Goal: Information Seeking & Learning: Learn about a topic

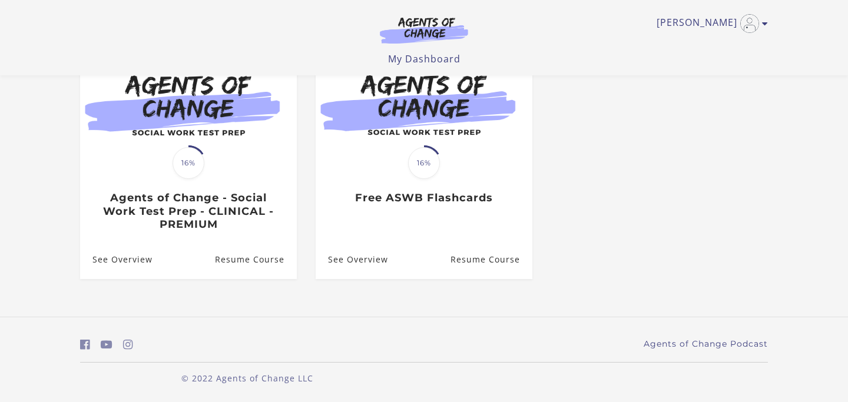
scroll to position [140, 0]
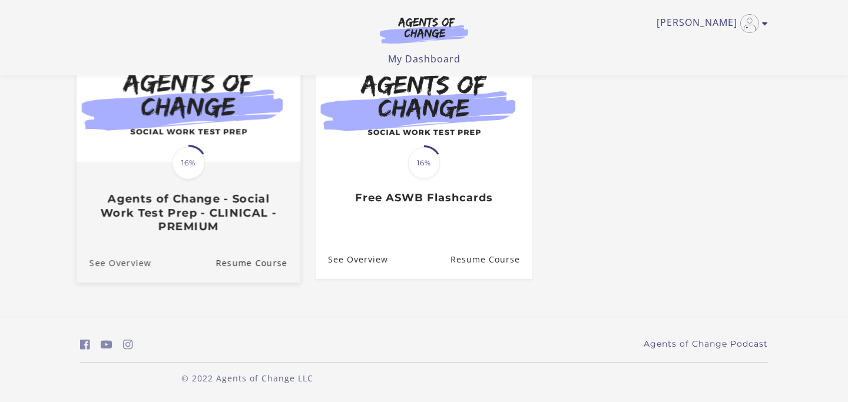
click at [113, 263] on link "See Overview" at bounding box center [114, 262] width 75 height 39
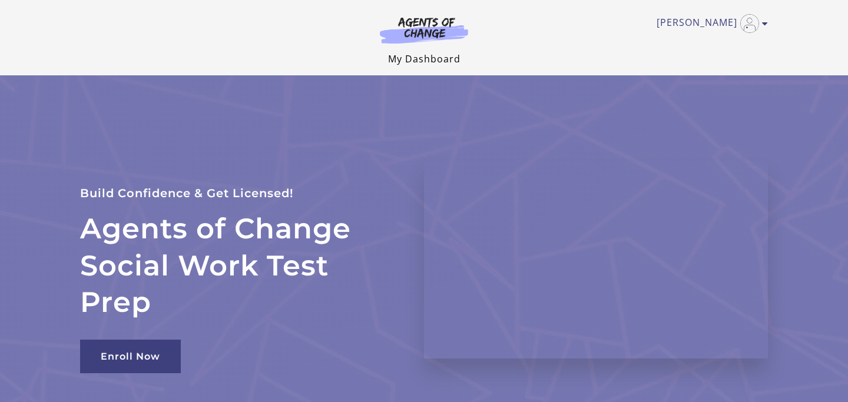
click at [430, 58] on link "My Dashboard" at bounding box center [424, 58] width 72 height 13
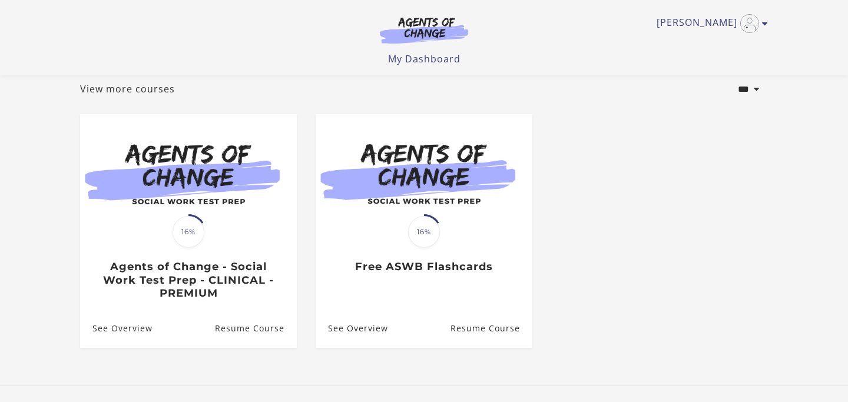
scroll to position [73, 0]
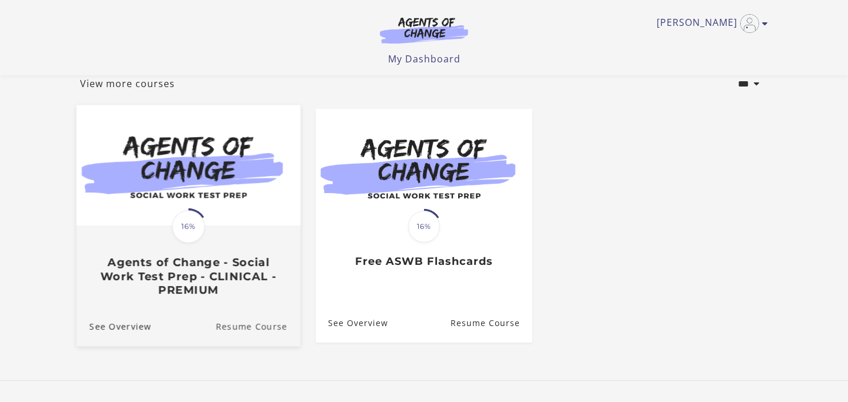
click at [254, 333] on link "Resume Course" at bounding box center [258, 326] width 85 height 39
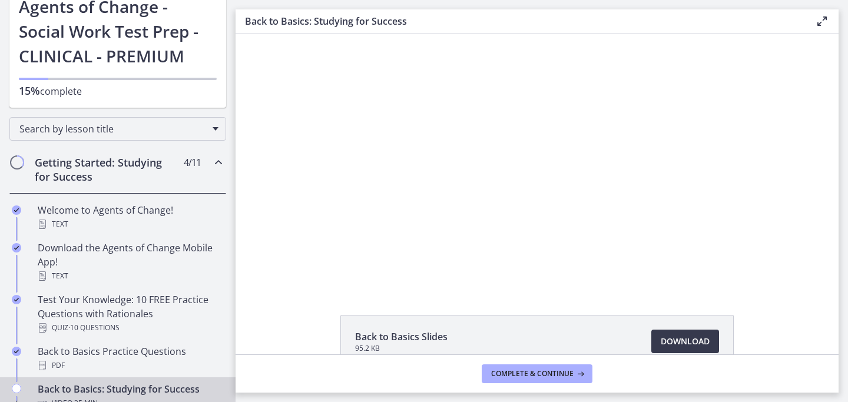
scroll to position [84, 0]
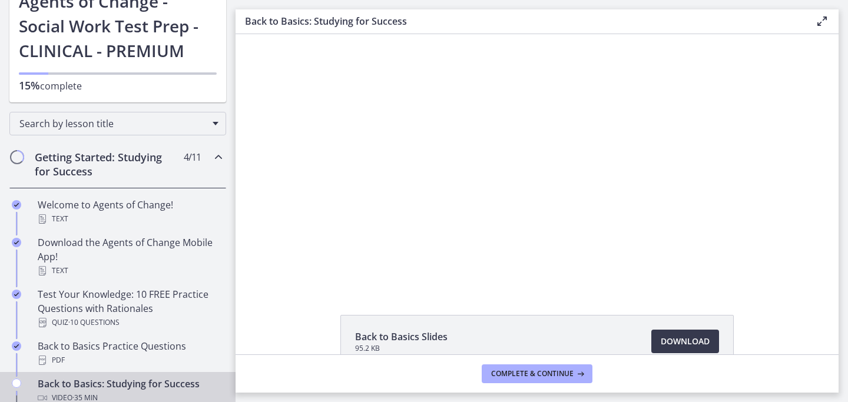
click at [216, 165] on div "Getting Started: Studying for Success 4 / 11 Completed" at bounding box center [117, 164] width 217 height 48
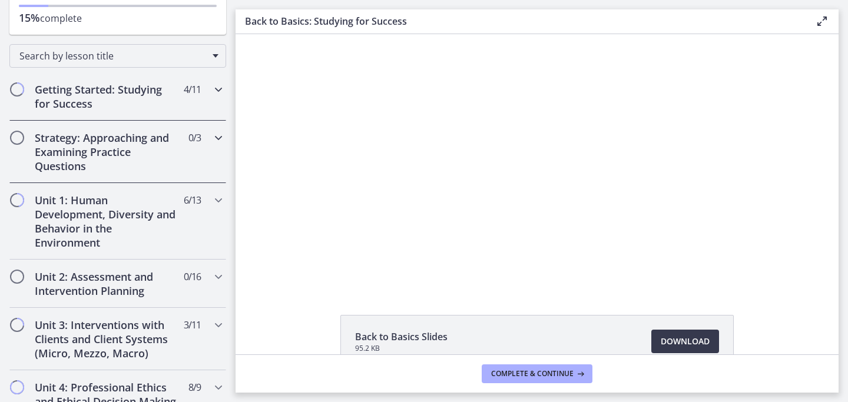
scroll to position [153, 0]
click at [206, 197] on div "Unit 1: Human Development, Diversity and Behavior in the Environment 6 / 13 Com…" at bounding box center [117, 220] width 217 height 77
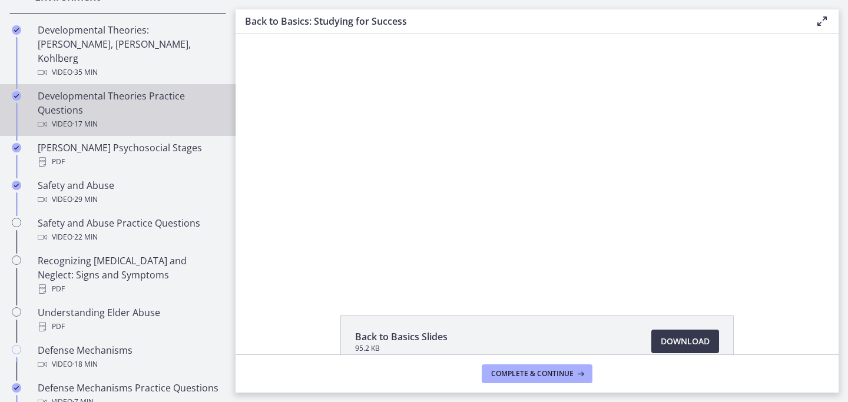
scroll to position [401, 0]
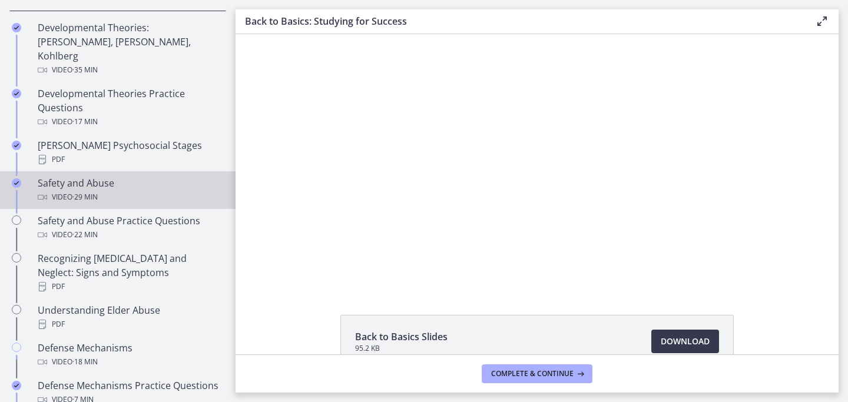
click at [165, 176] on div "Safety and Abuse Video · 29 min" at bounding box center [130, 190] width 184 height 28
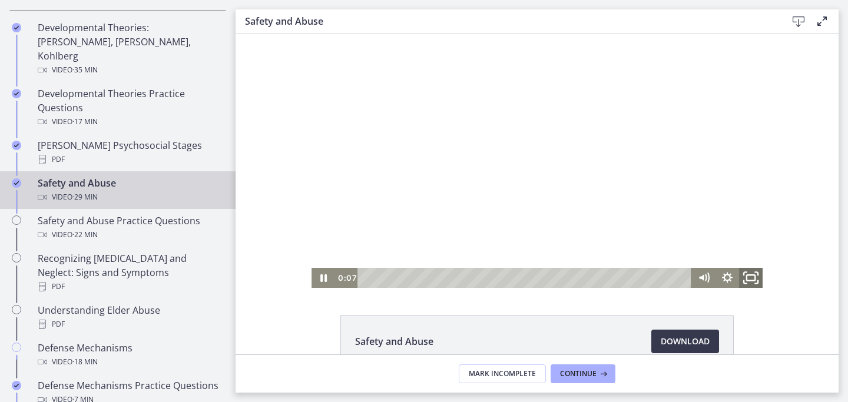
click at [749, 278] on icon "Fullscreen" at bounding box center [751, 278] width 28 height 24
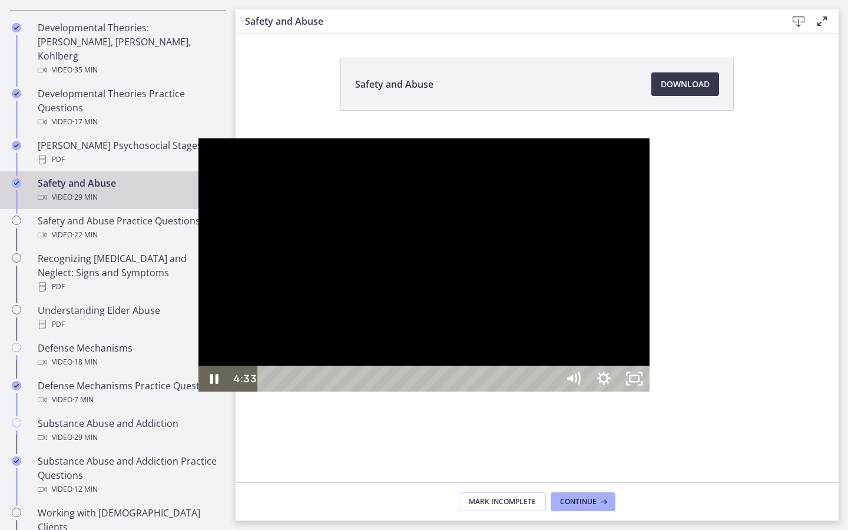
click at [650, 364] on div at bounding box center [424, 265] width 451 height 254
click at [550, 392] on div "23:10" at bounding box center [410, 379] width 282 height 26
click at [550, 392] on div "27:06" at bounding box center [410, 379] width 282 height 26
click at [388, 392] on div at bounding box center [424, 265] width 451 height 254
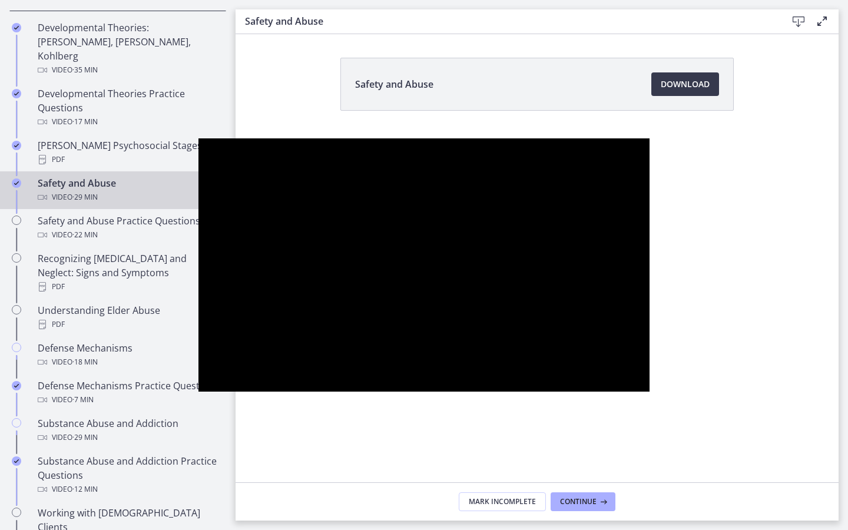
click at [388, 392] on div at bounding box center [424, 265] width 451 height 254
click at [199, 138] on button "Pause: ctrt98fh120s72qirkmg.mp4" at bounding box center [199, 138] width 1 height 1
click at [199, 138] on button "Play Video: ctrt98fh120s72qirkmg.mp4" at bounding box center [199, 138] width 1 height 1
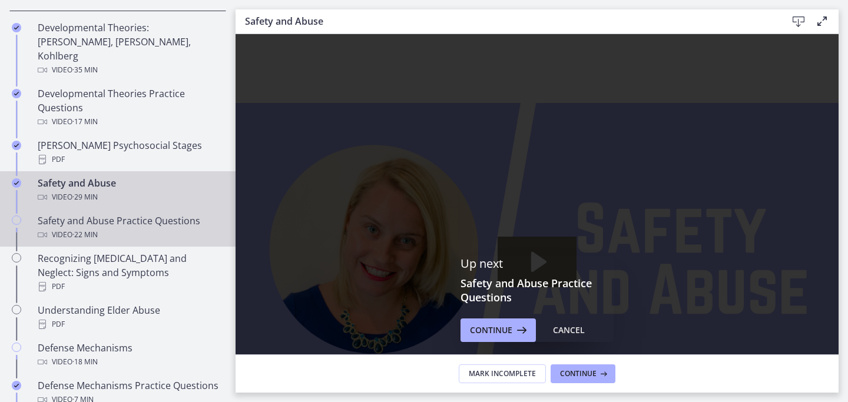
click at [153, 228] on div "Video · 22 min" at bounding box center [130, 235] width 184 height 14
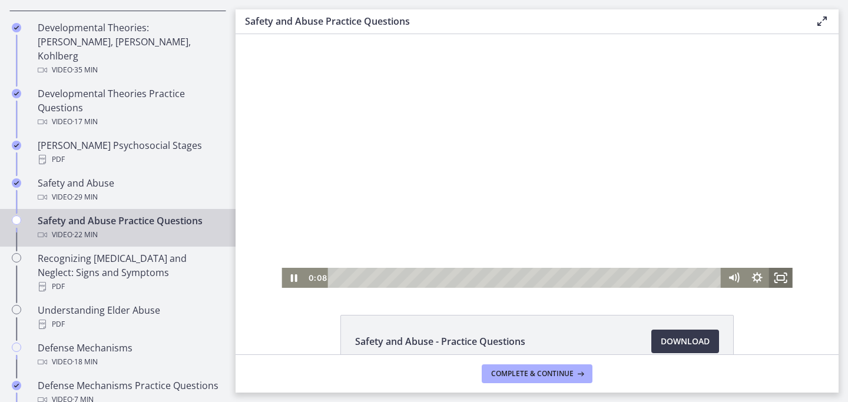
click at [785, 278] on rect "Fullscreen" at bounding box center [781, 278] width 7 height 5
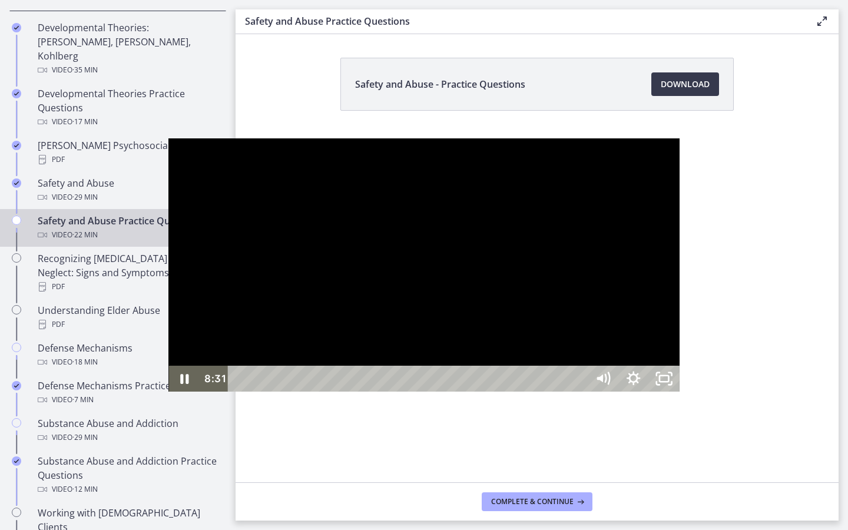
click at [328, 392] on div "Playbar" at bounding box center [409, 379] width 341 height 26
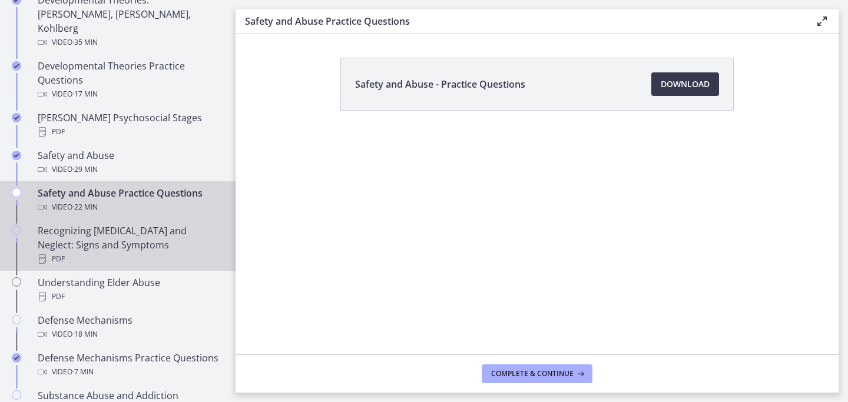
scroll to position [429, 0]
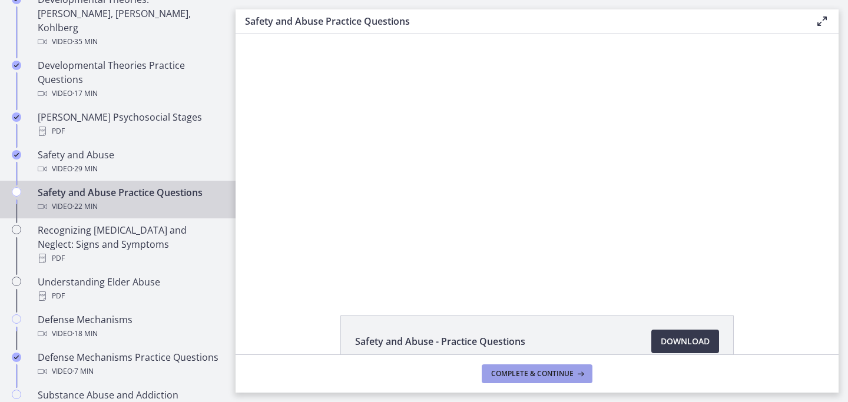
click at [534, 377] on span "Complete & continue" at bounding box center [532, 373] width 82 height 9
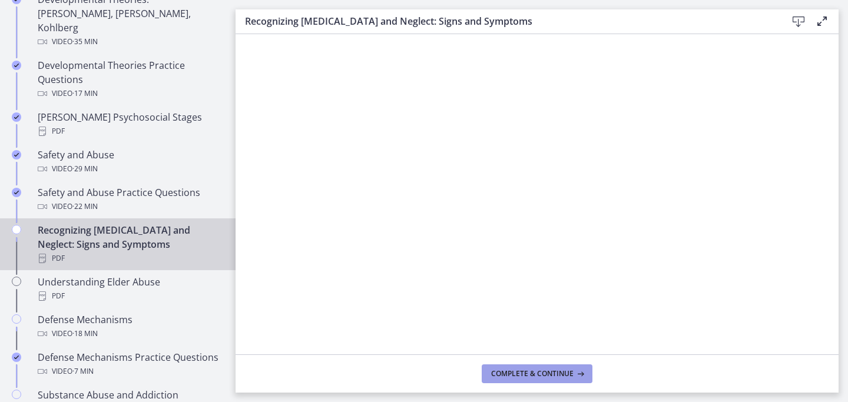
click at [534, 377] on span "Complete & continue" at bounding box center [532, 373] width 82 height 9
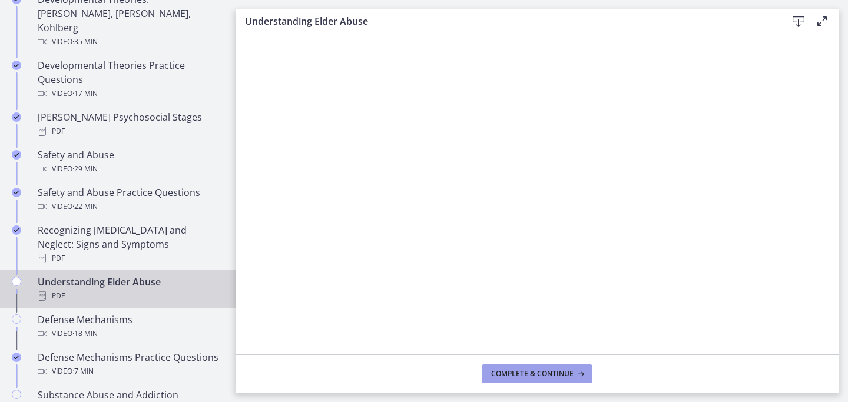
click at [534, 377] on span "Complete & continue" at bounding box center [532, 373] width 82 height 9
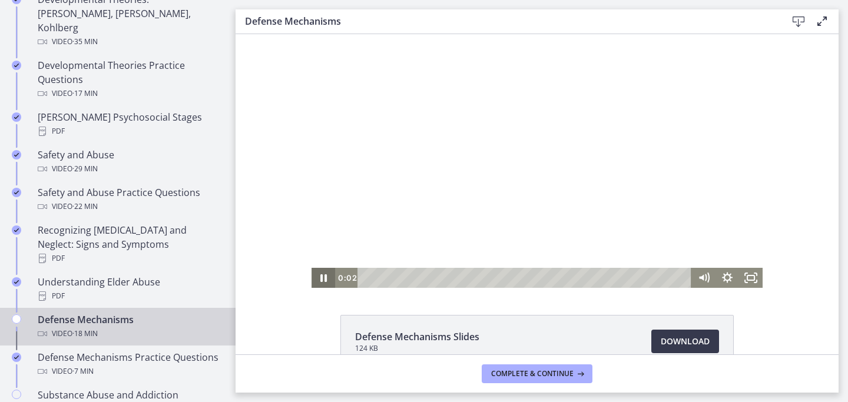
click at [320, 279] on icon "Pause" at bounding box center [323, 279] width 6 height 8
